Goal: Task Accomplishment & Management: Manage account settings

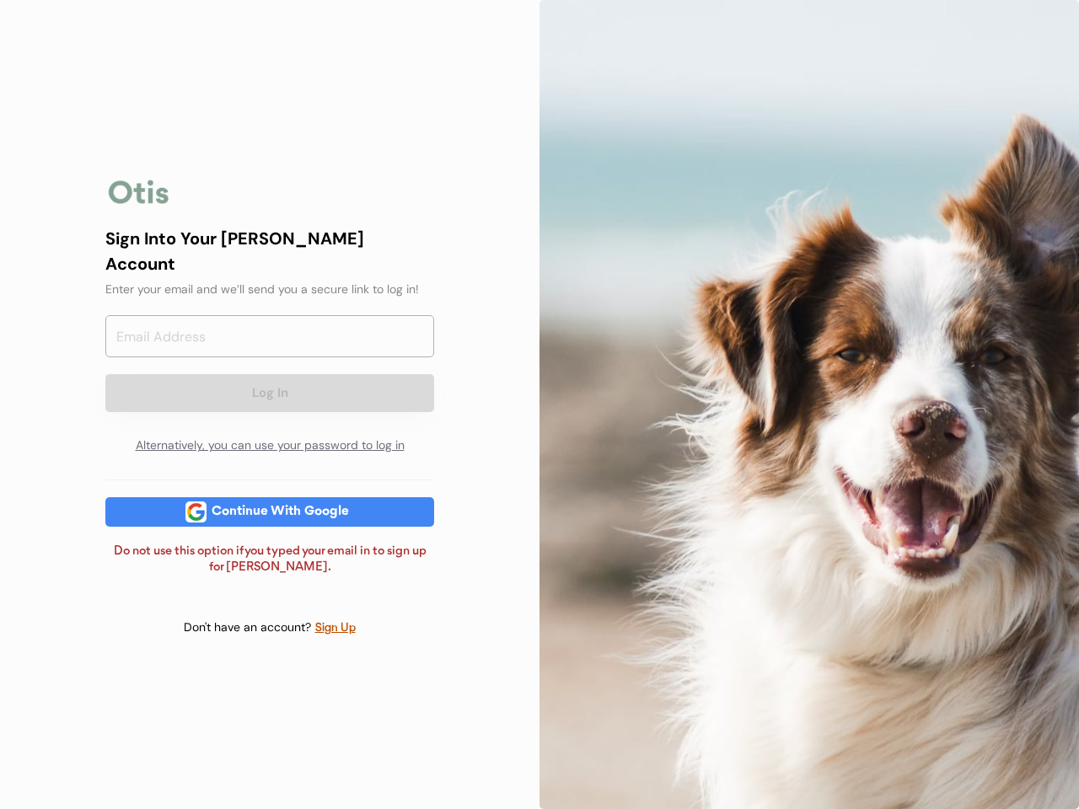
click at [540, 405] on div at bounding box center [810, 404] width 540 height 809
click at [270, 405] on div "Log In Alternatively, you can use your password to log in" at bounding box center [269, 389] width 329 height 148
click at [139, 203] on div at bounding box center [138, 192] width 67 height 34
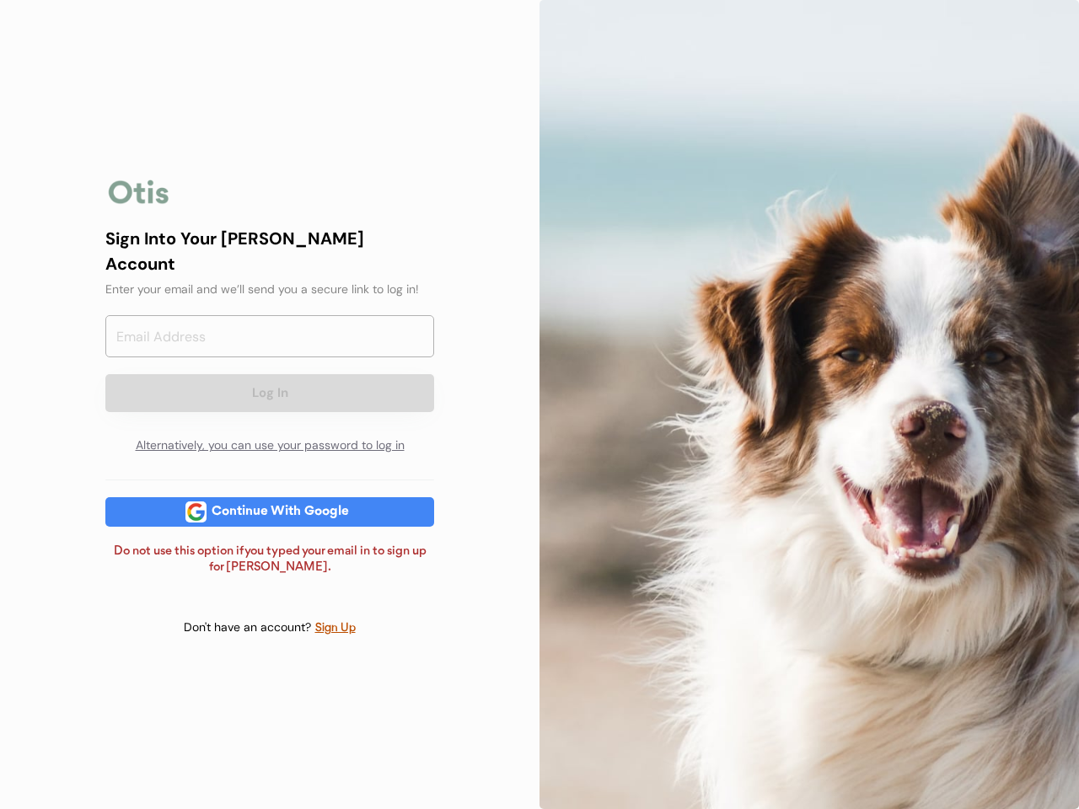
click at [270, 344] on input "email" at bounding box center [269, 336] width 329 height 42
click at [270, 262] on div "Sign Into Your [PERSON_NAME] Account" at bounding box center [269, 251] width 329 height 51
click at [270, 250] on div "Sign Into Your [PERSON_NAME] Account" at bounding box center [269, 251] width 329 height 51
click at [270, 281] on div "Enter your email and we’ll send you a secure link to log in!" at bounding box center [269, 290] width 329 height 18
click at [270, 378] on button "Log In" at bounding box center [269, 393] width 329 height 38
